Goal: Information Seeking & Learning: Learn about a topic

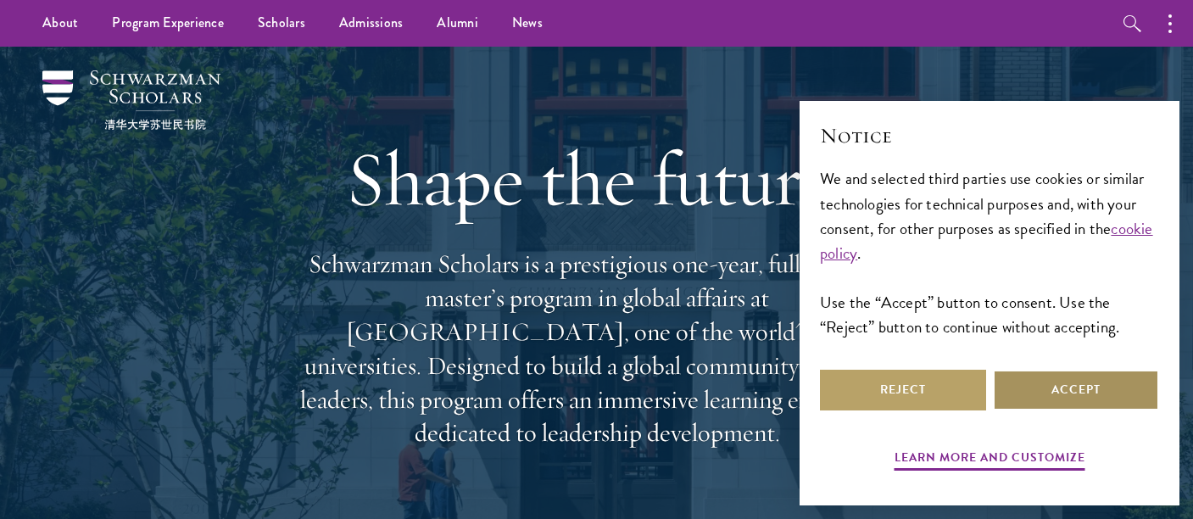
click at [1108, 395] on button "Accept" at bounding box center [1076, 390] width 166 height 41
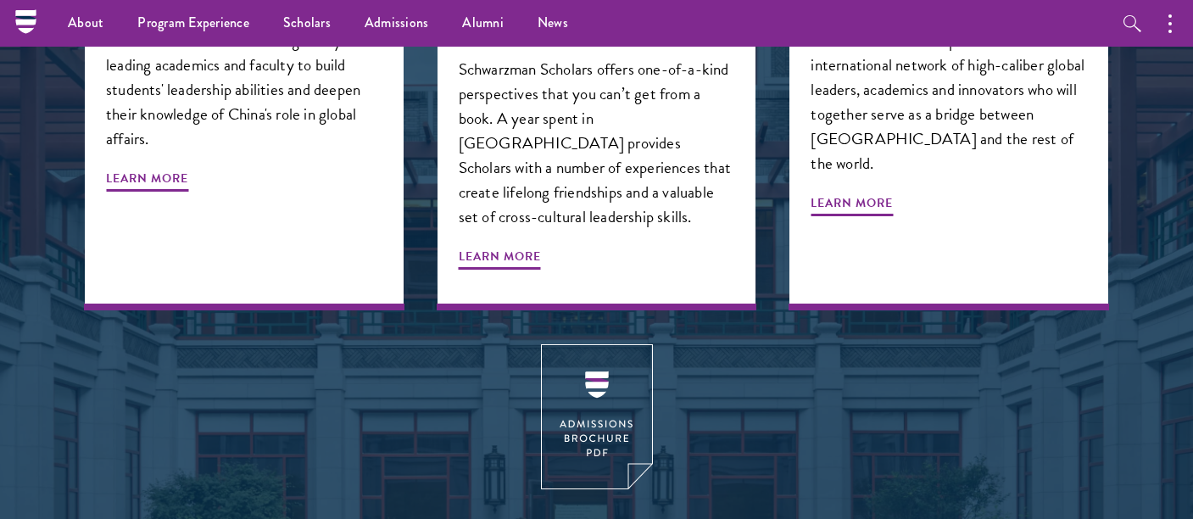
scroll to position [1982, 0]
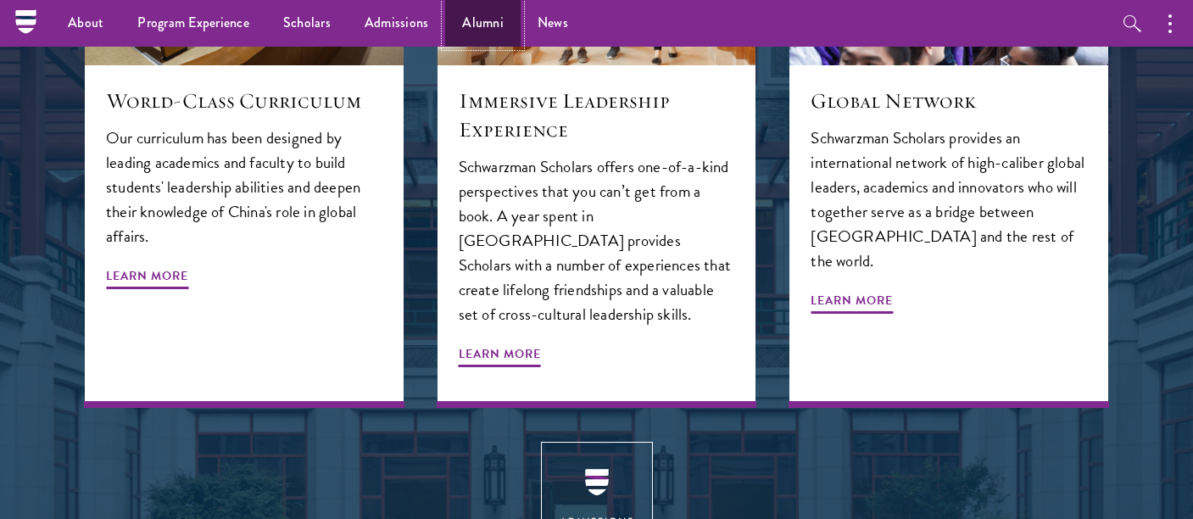
click at [455, 30] on link "Alumni" at bounding box center [482, 23] width 75 height 47
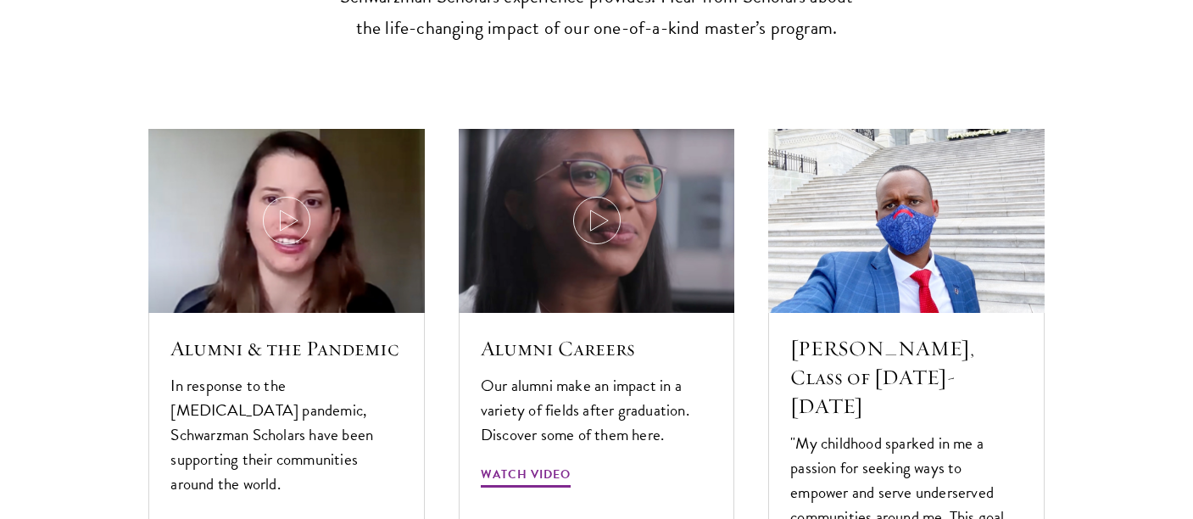
scroll to position [5052, 0]
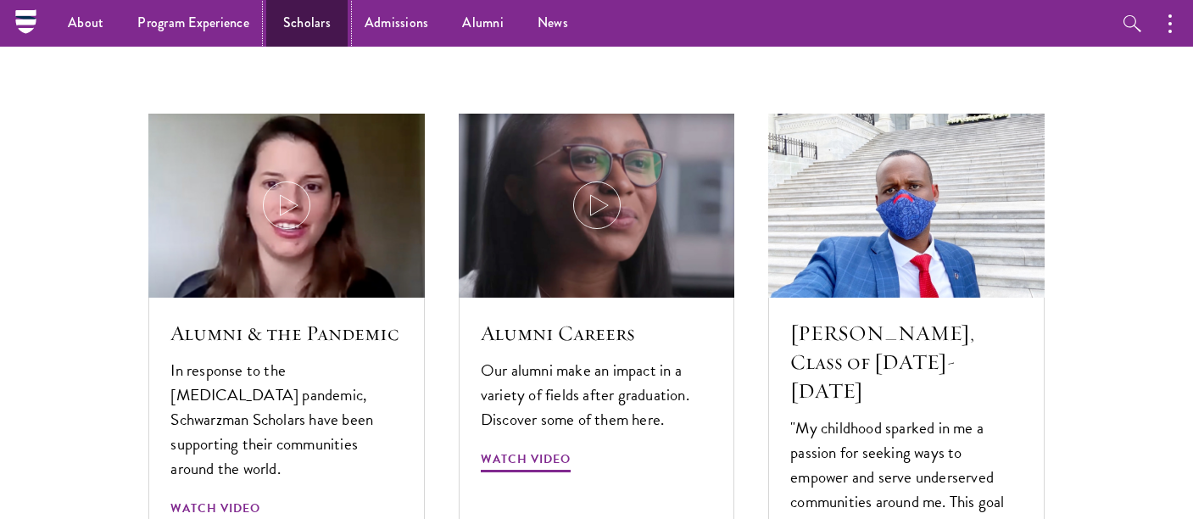
click at [297, 25] on link "Scholars" at bounding box center [306, 23] width 81 height 47
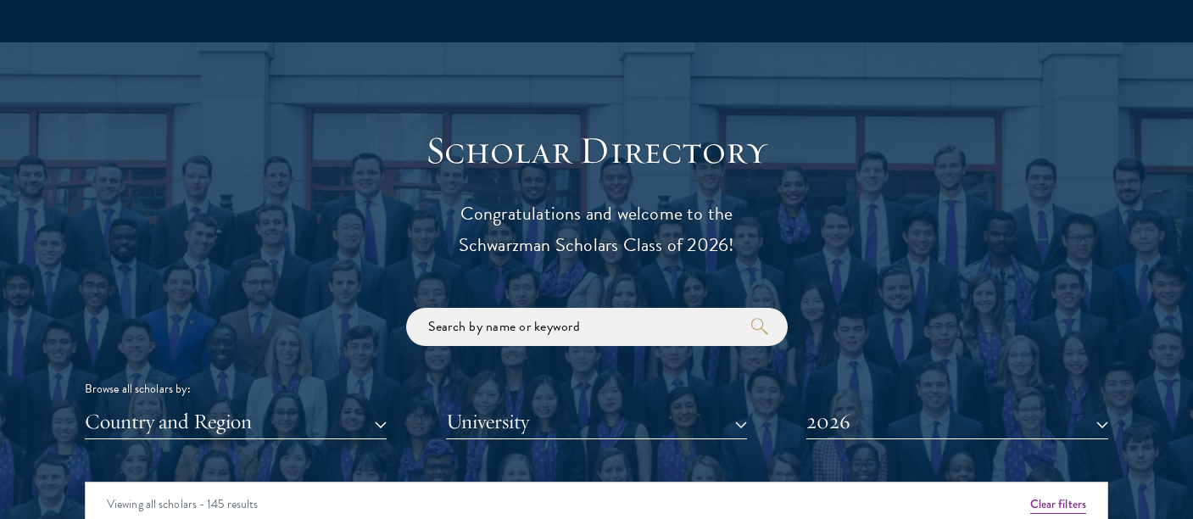
scroll to position [2105, 0]
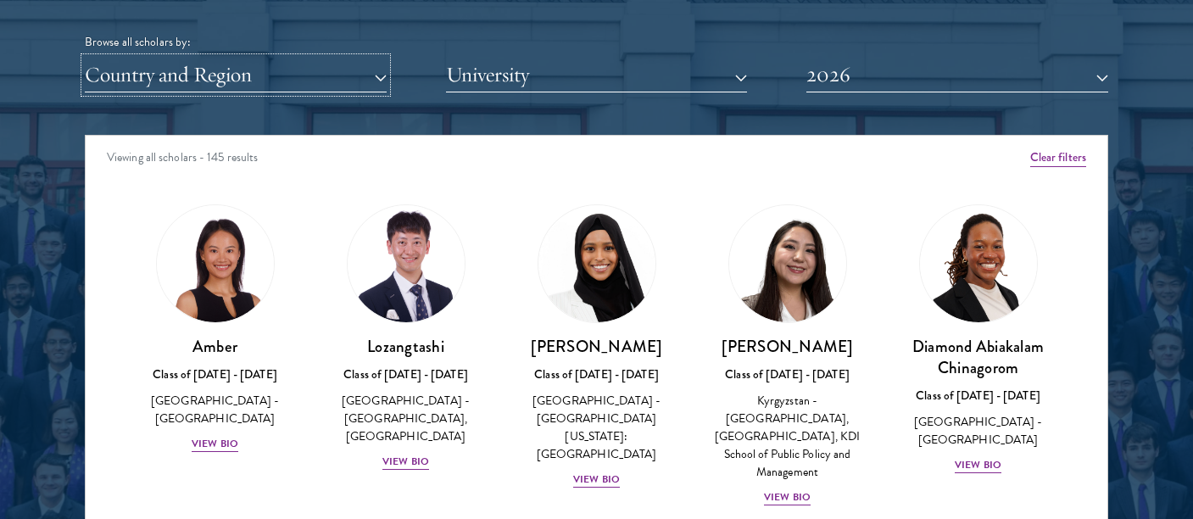
click at [248, 87] on button "Country and Region" at bounding box center [236, 75] width 302 height 35
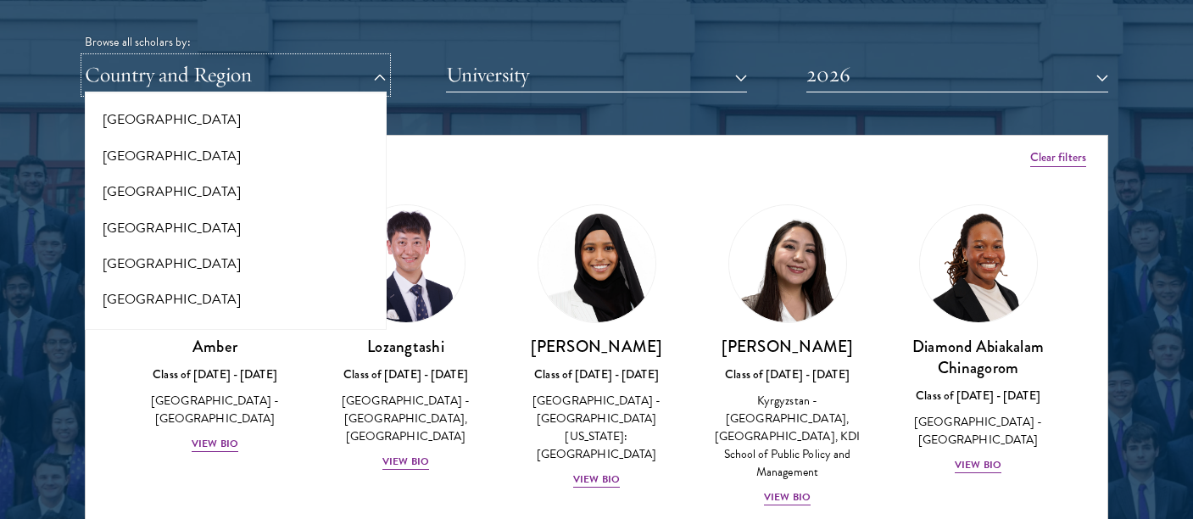
scroll to position [2805, 0]
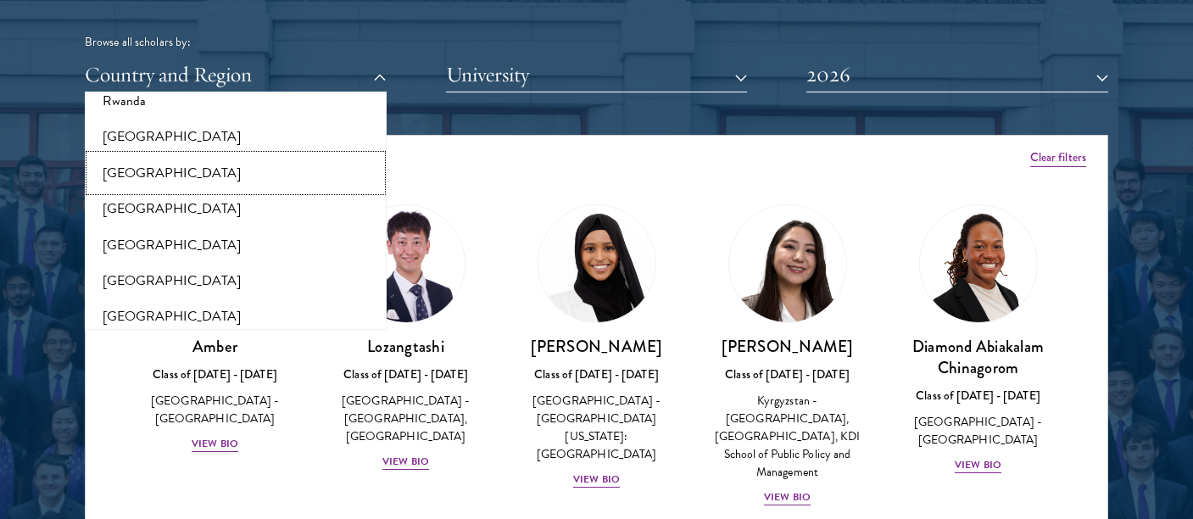
click at [177, 160] on button "[GEOGRAPHIC_DATA]" at bounding box center [236, 173] width 292 height 36
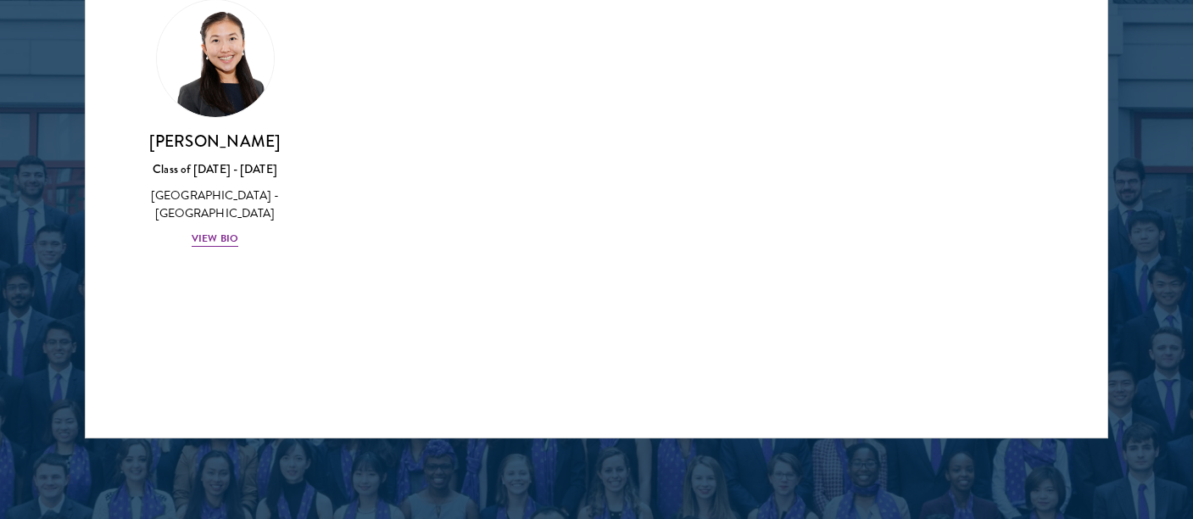
scroll to position [2320, 0]
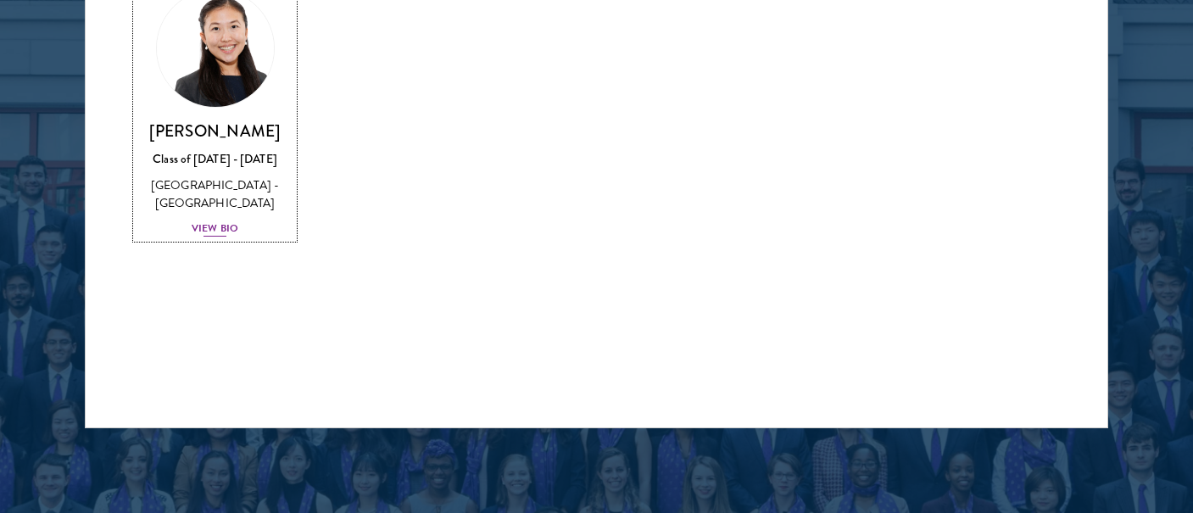
click at [223, 150] on div "Class of [DATE] - [DATE]" at bounding box center [214, 159] width 157 height 18
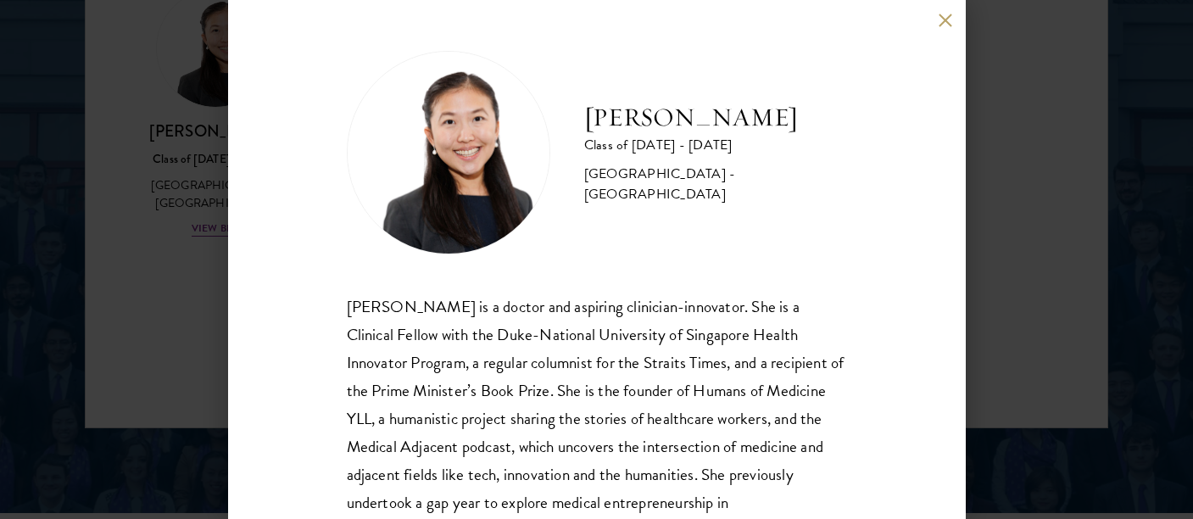
click at [159, 285] on div "[PERSON_NAME] Class of [DATE] - [DATE] [GEOGRAPHIC_DATA] - [GEOGRAPHIC_DATA] [P…" at bounding box center [596, 259] width 1193 height 519
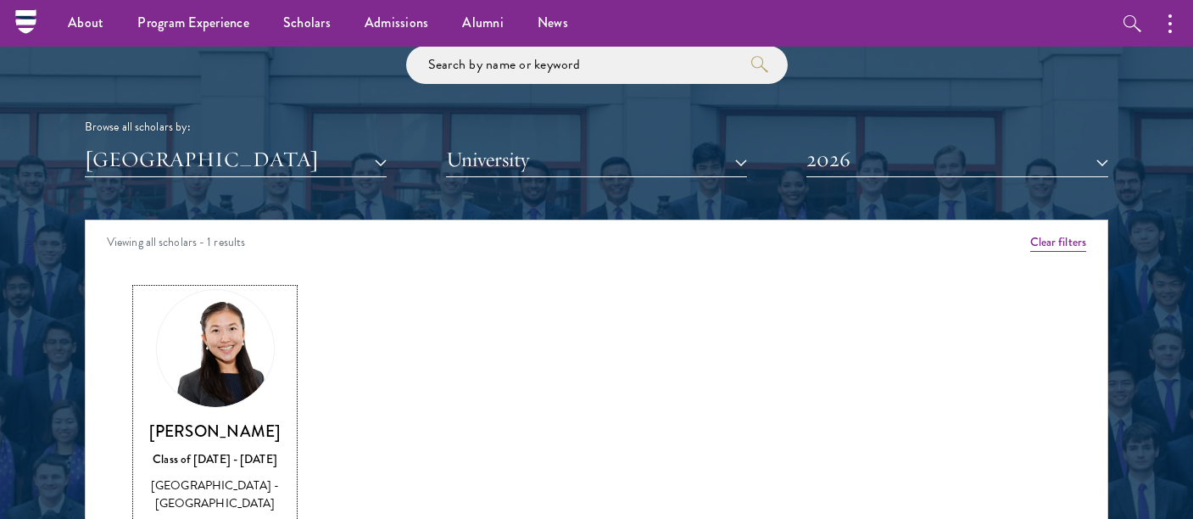
scroll to position [2018, 0]
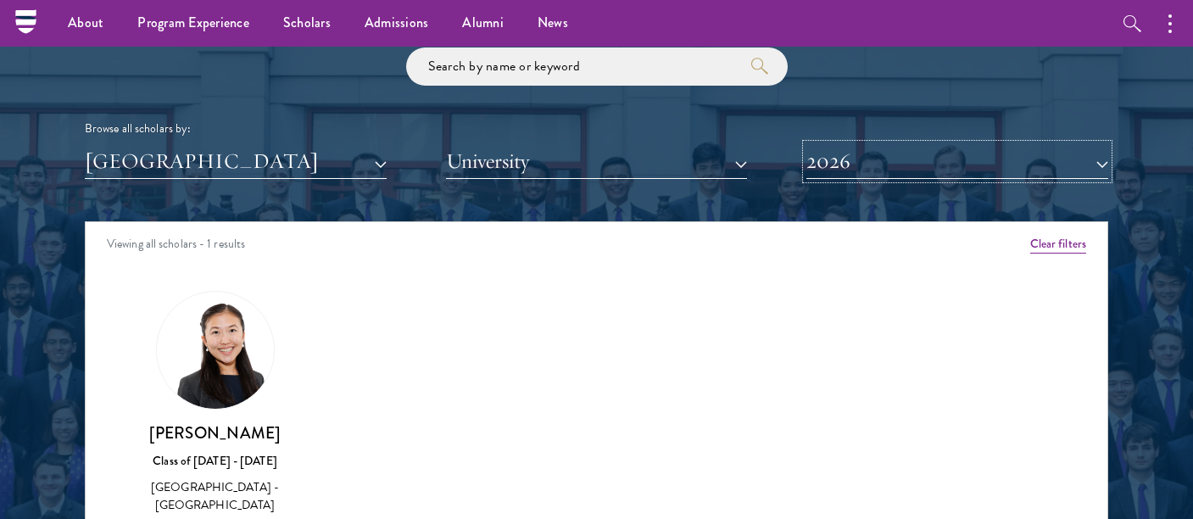
click at [920, 166] on button "2026" at bounding box center [957, 161] width 302 height 35
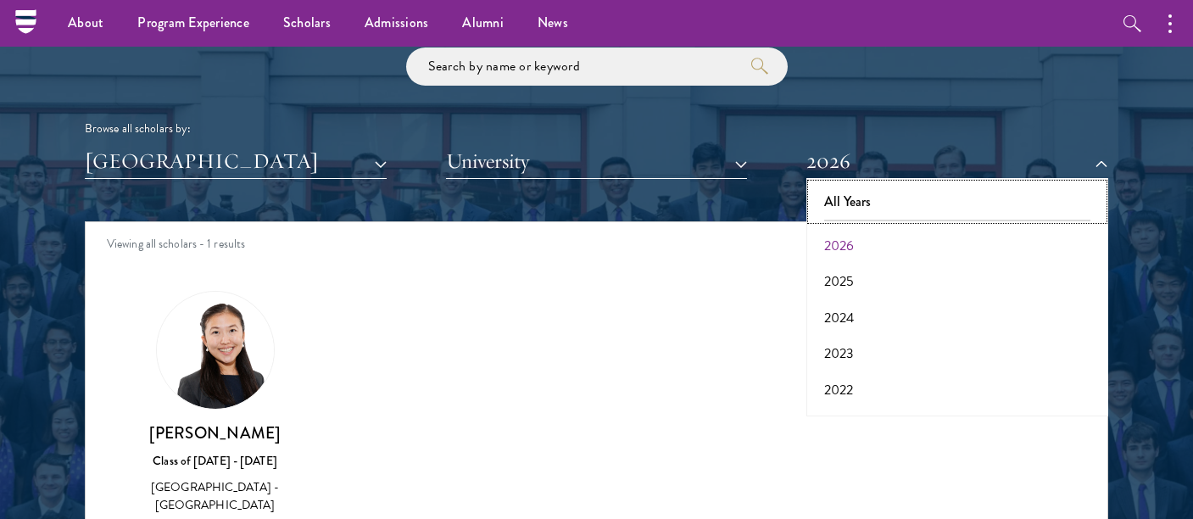
click at [924, 193] on button "All Years" at bounding box center [957, 202] width 292 height 36
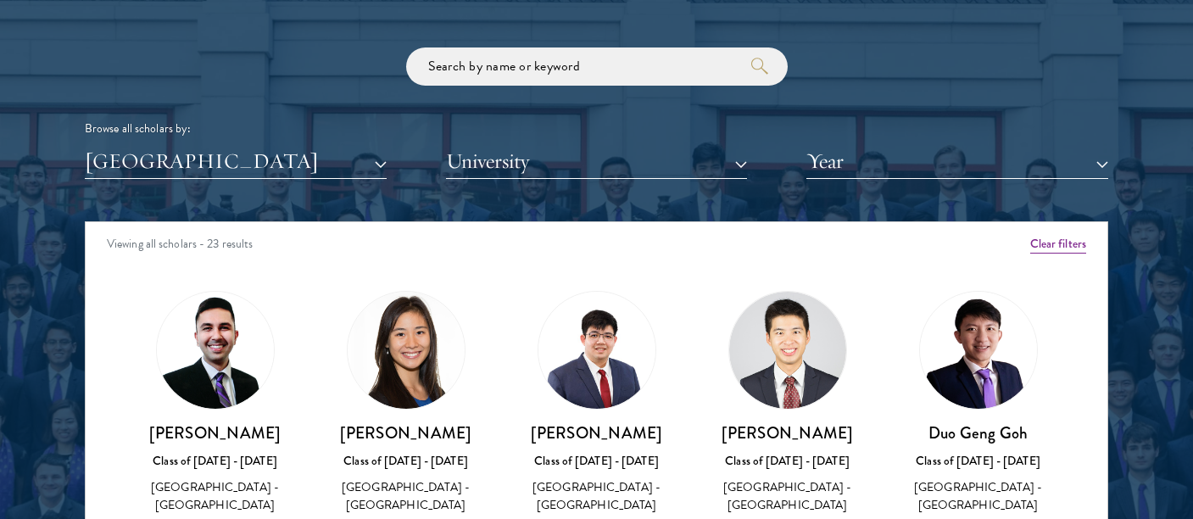
scroll to position [2180, 0]
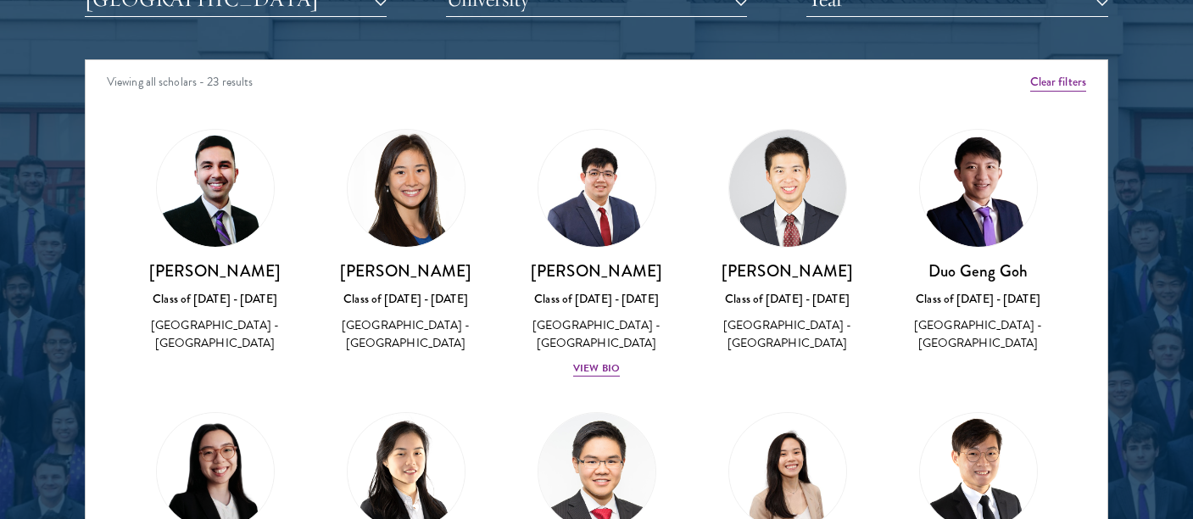
click at [400, 197] on img at bounding box center [406, 188] width 117 height 117
click at [427, 276] on h3 "[PERSON_NAME]" at bounding box center [405, 270] width 157 height 21
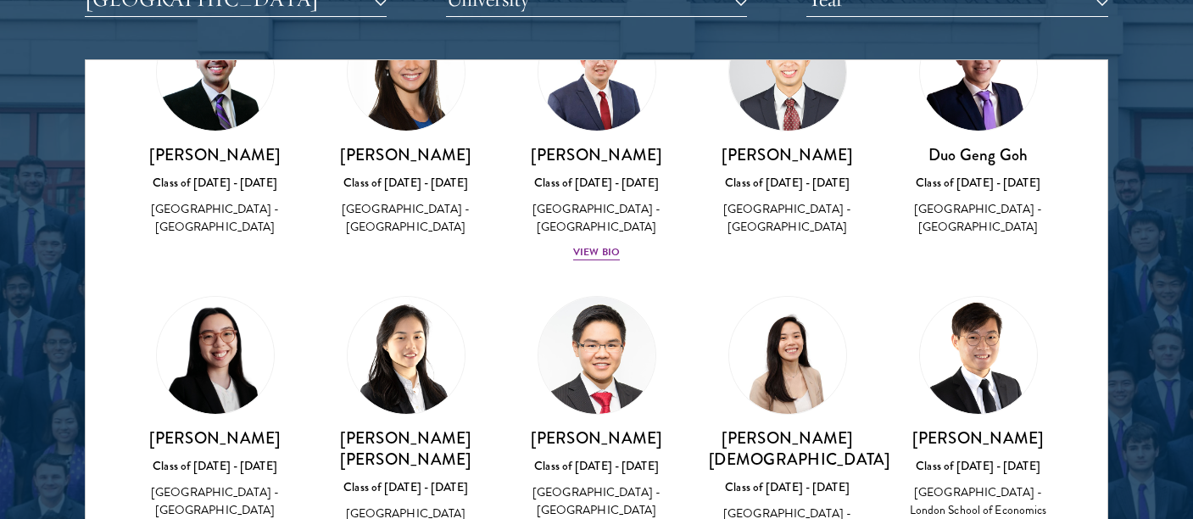
scroll to position [117, 0]
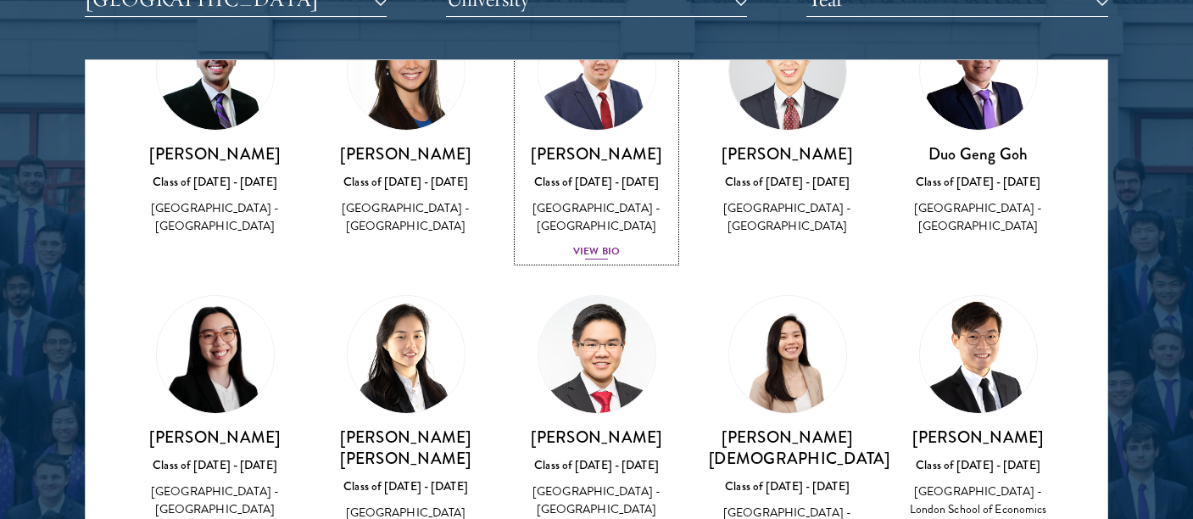
click at [567, 240] on div "[PERSON_NAME] Class of [DATE] - [DATE] [GEOGRAPHIC_DATA] - [GEOGRAPHIC_DATA] Vi…" at bounding box center [596, 202] width 157 height 118
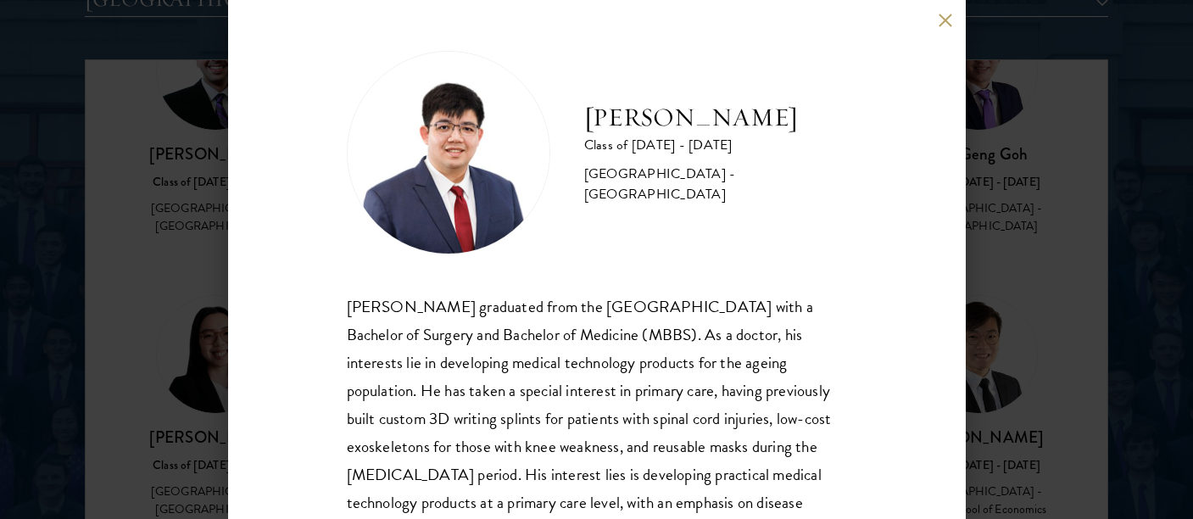
click at [156, 283] on div "[PERSON_NAME] Class of [DATE] - [DATE] [GEOGRAPHIC_DATA] - [GEOGRAPHIC_DATA] [P…" at bounding box center [596, 259] width 1193 height 519
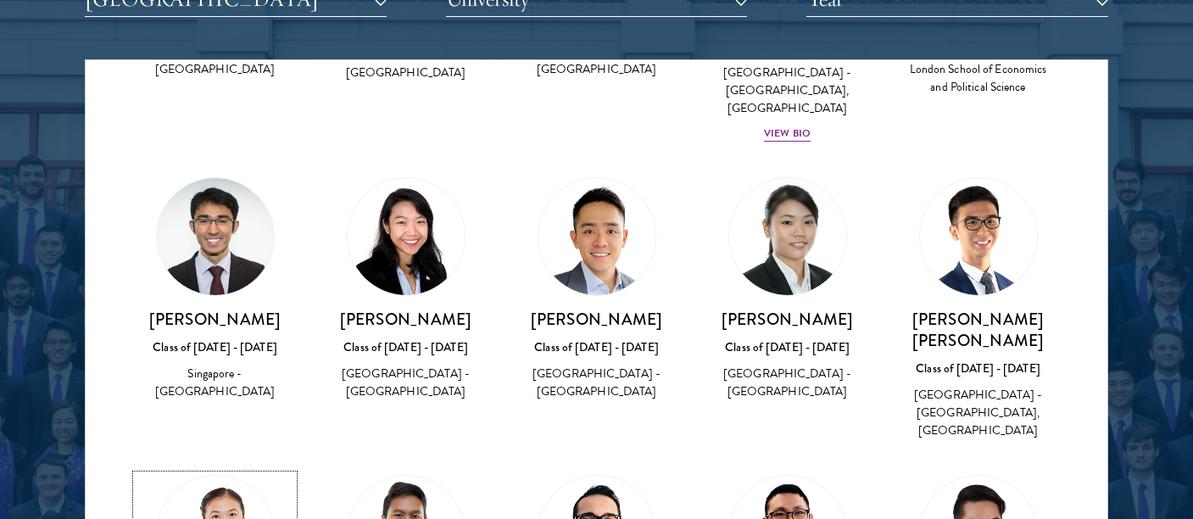
scroll to position [328, 0]
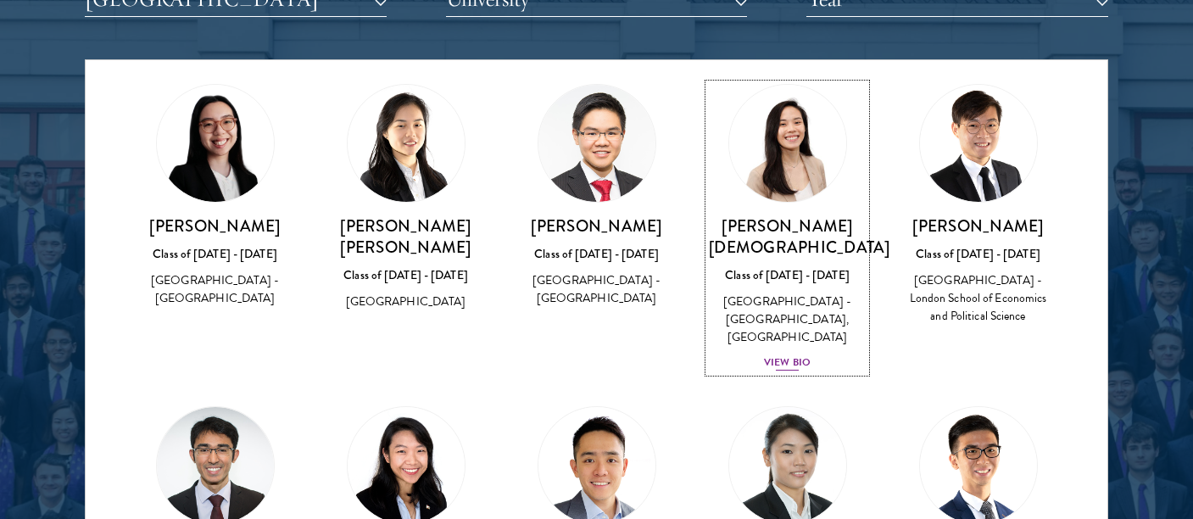
click at [779, 354] on div "View Bio" at bounding box center [787, 362] width 47 height 16
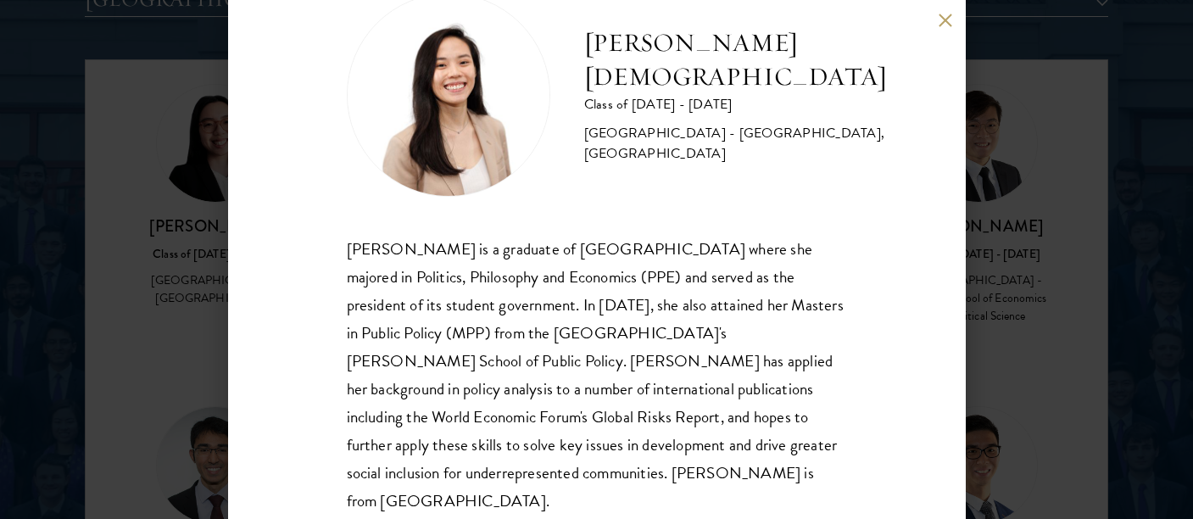
scroll to position [75, 0]
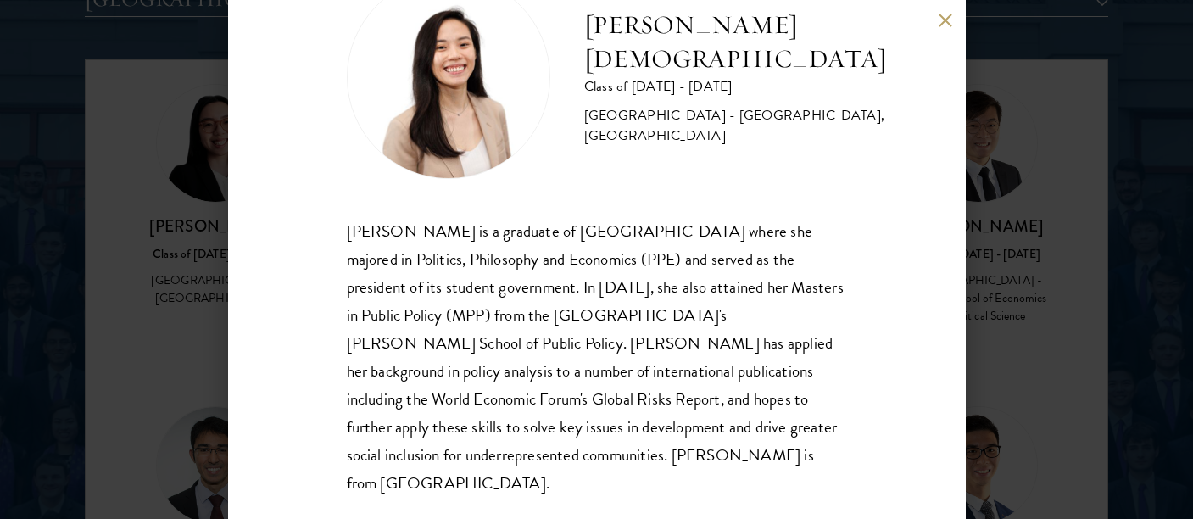
click at [942, 19] on button at bounding box center [945, 20] width 14 height 14
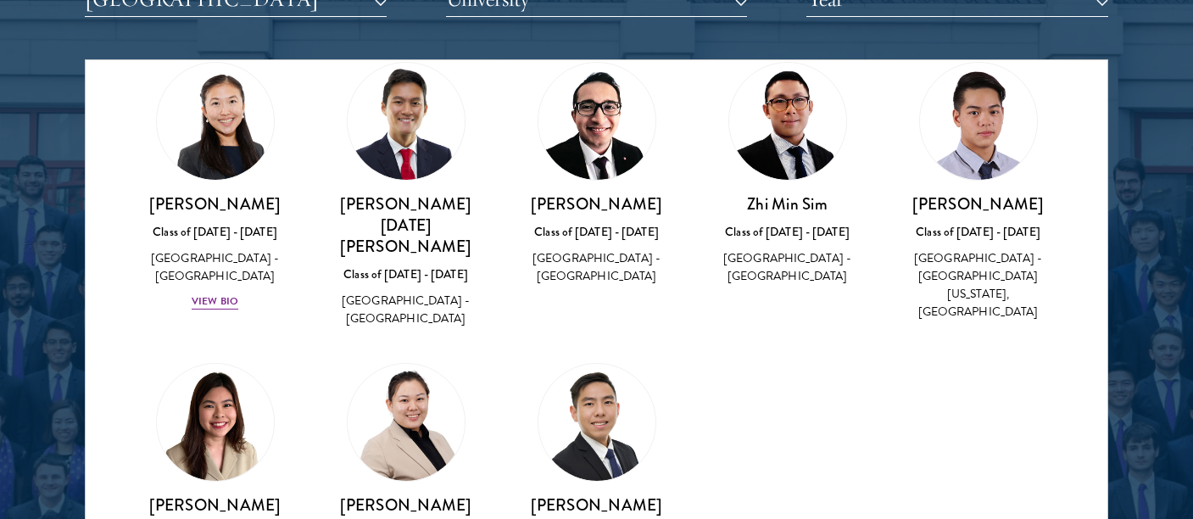
scroll to position [968, 0]
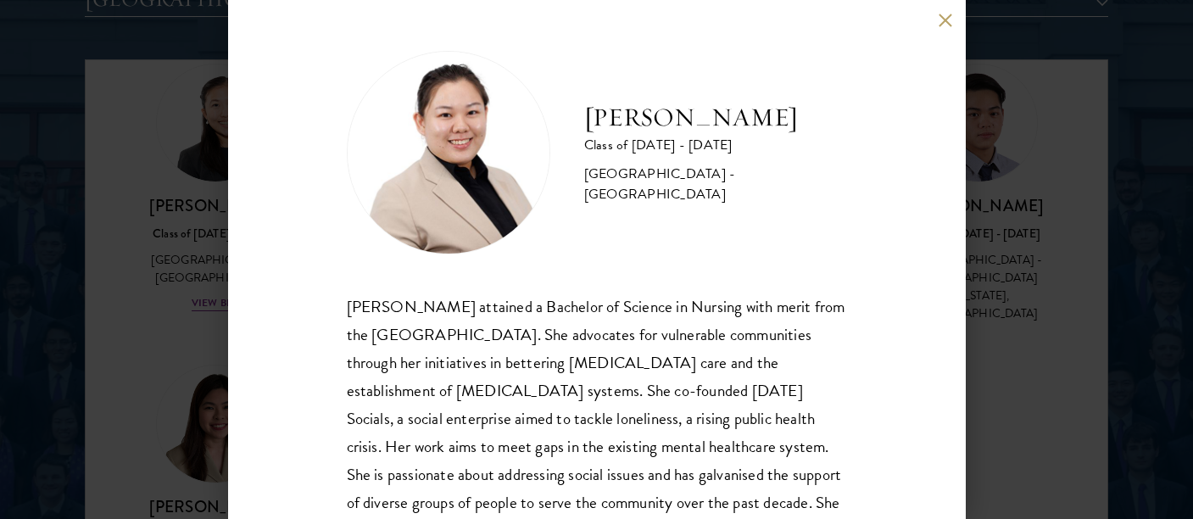
scroll to position [75, 0]
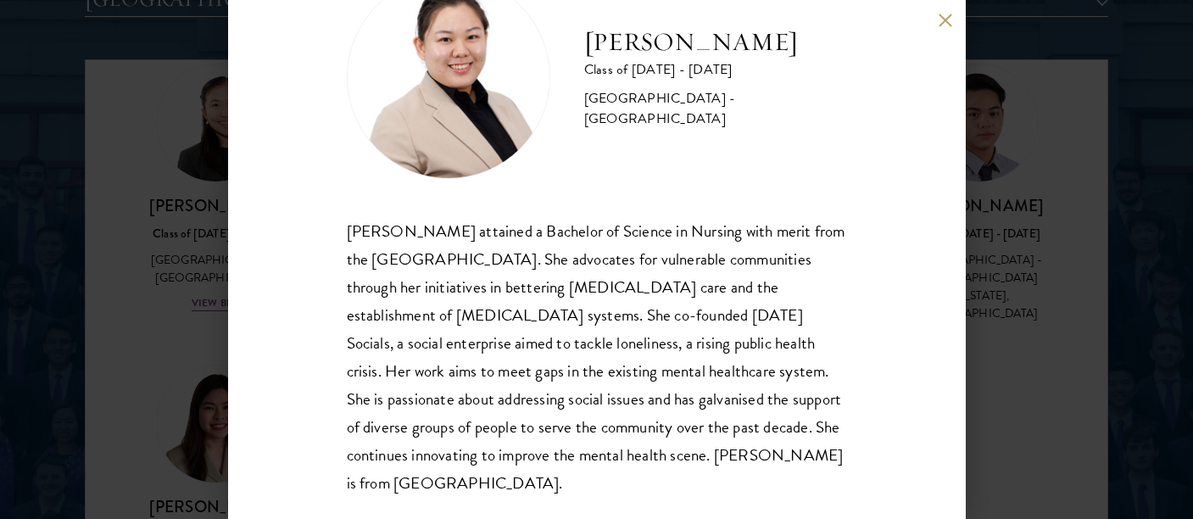
click at [940, 17] on button at bounding box center [945, 20] width 14 height 14
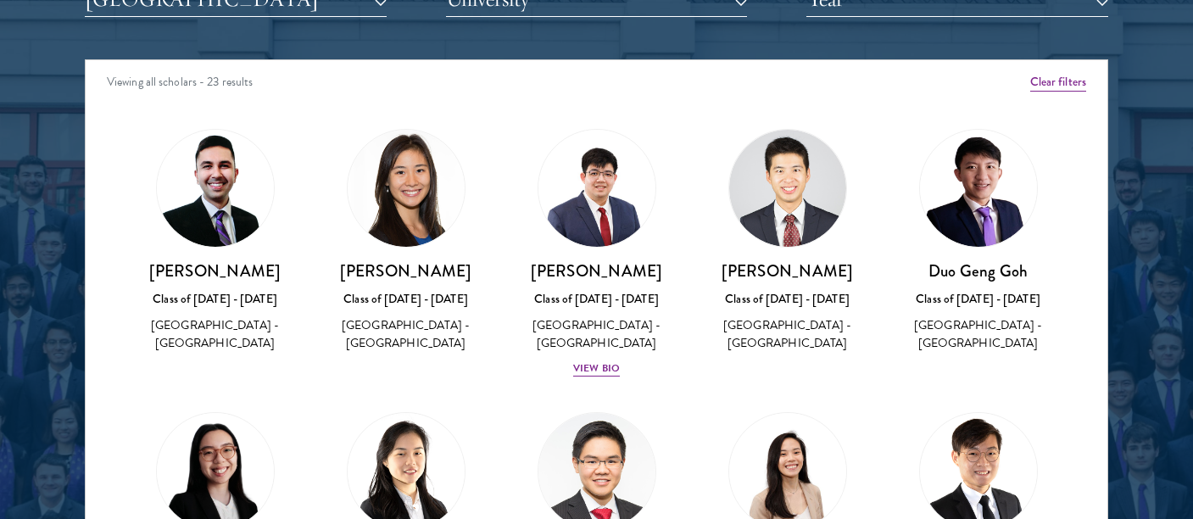
scroll to position [970, 0]
